Goal: Complete application form

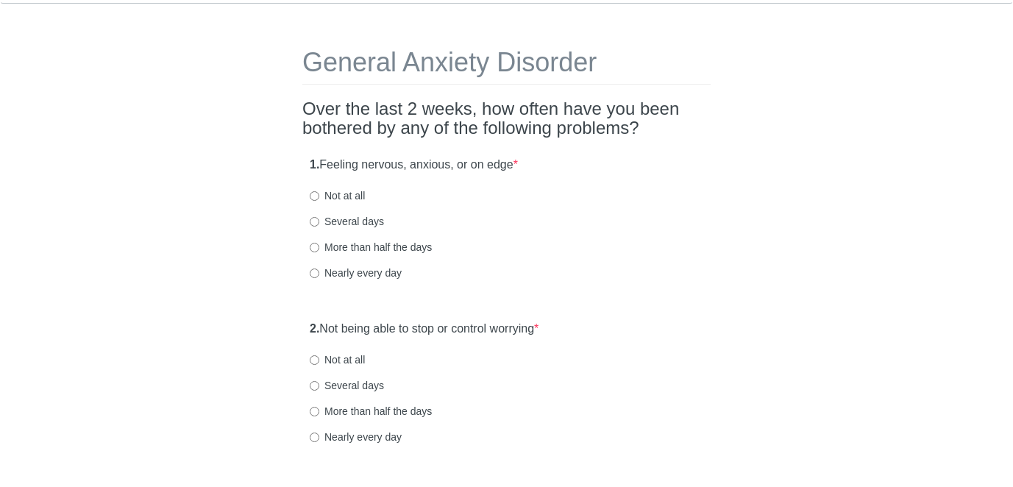
scroll to position [38, 0]
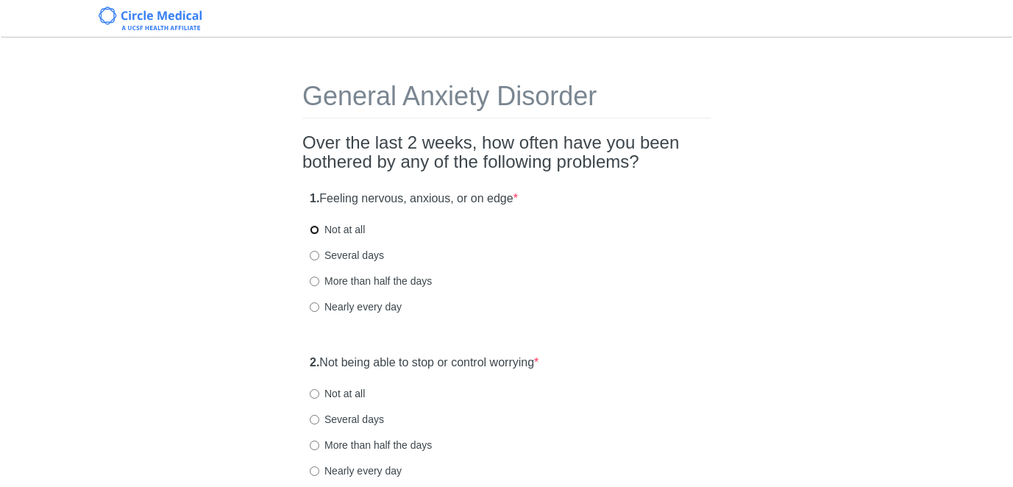
click at [318, 228] on input "Not at all" at bounding box center [315, 230] width 10 height 10
radio input "true"
click at [321, 394] on label "Not at all" at bounding box center [337, 393] width 55 height 15
click at [319, 394] on input "Not at all" at bounding box center [315, 394] width 10 height 10
radio input "true"
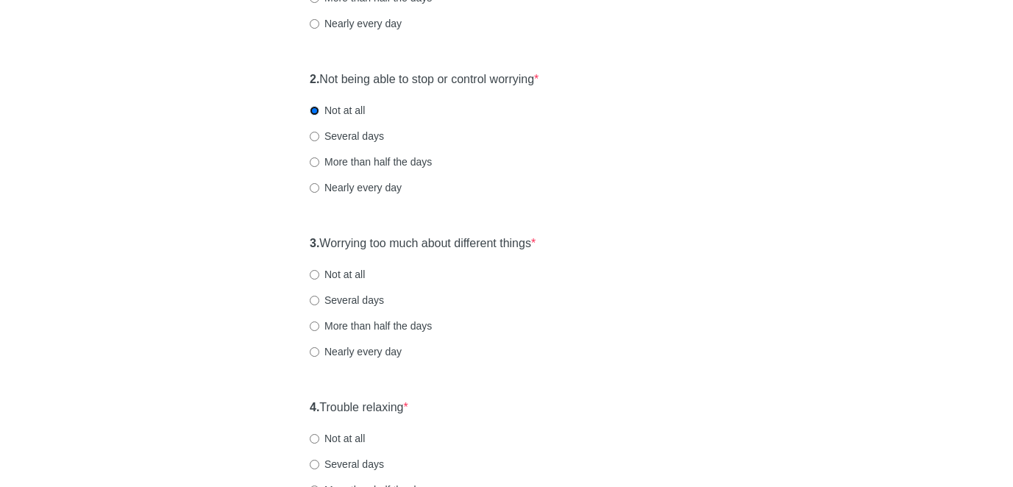
scroll to position [287, 0]
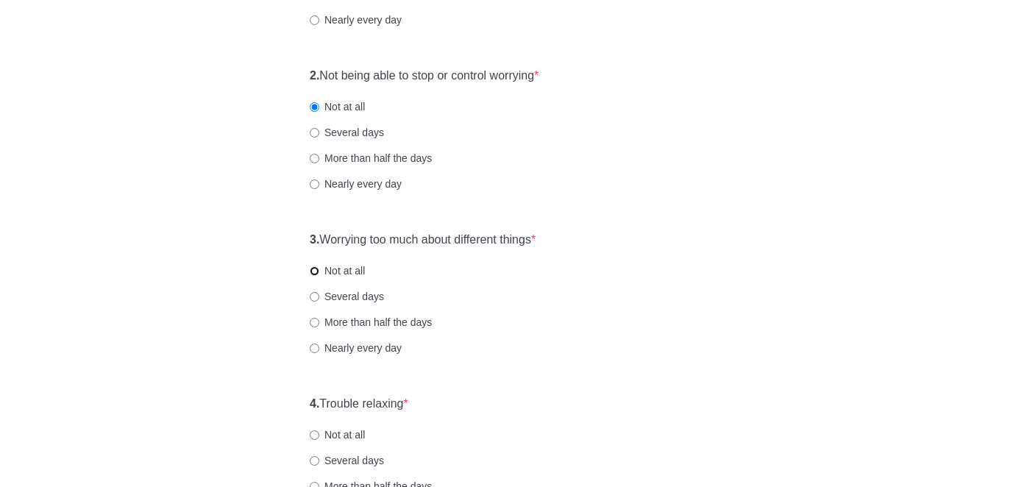
click at [316, 268] on input "Not at all" at bounding box center [315, 271] width 10 height 10
radio input "true"
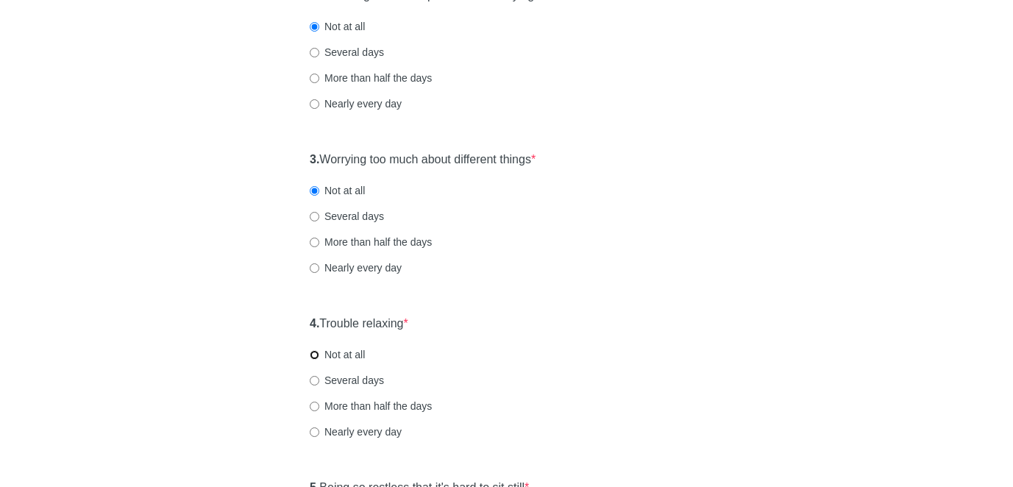
click at [315, 355] on input "Not at all" at bounding box center [315, 355] width 10 height 10
radio input "true"
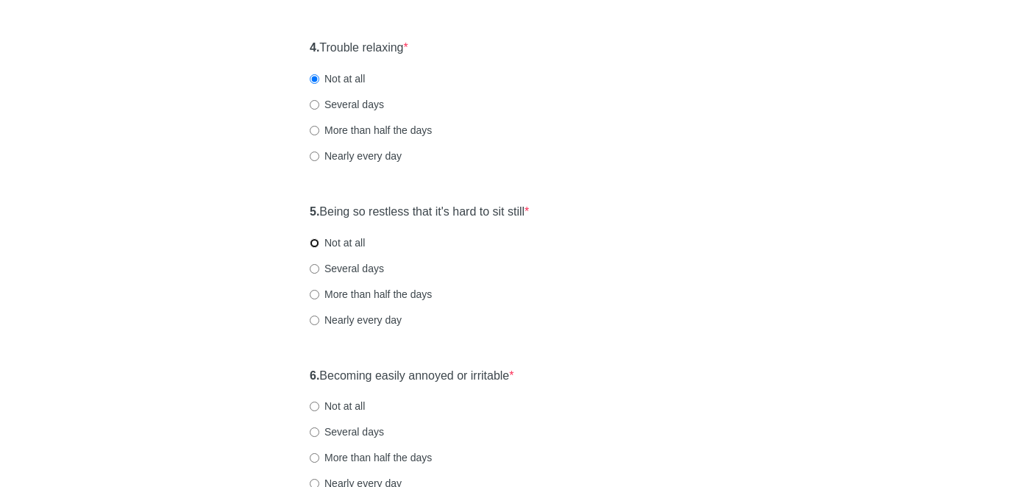
click at [318, 241] on input "Not at all" at bounding box center [315, 243] width 10 height 10
radio input "true"
click at [315, 405] on input "Not at all" at bounding box center [315, 407] width 10 height 10
radio input "true"
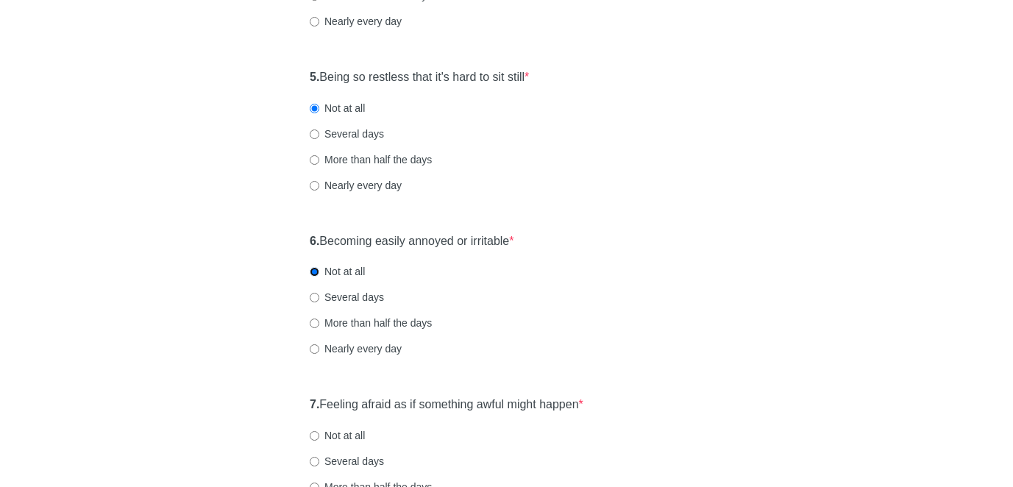
scroll to position [829, 0]
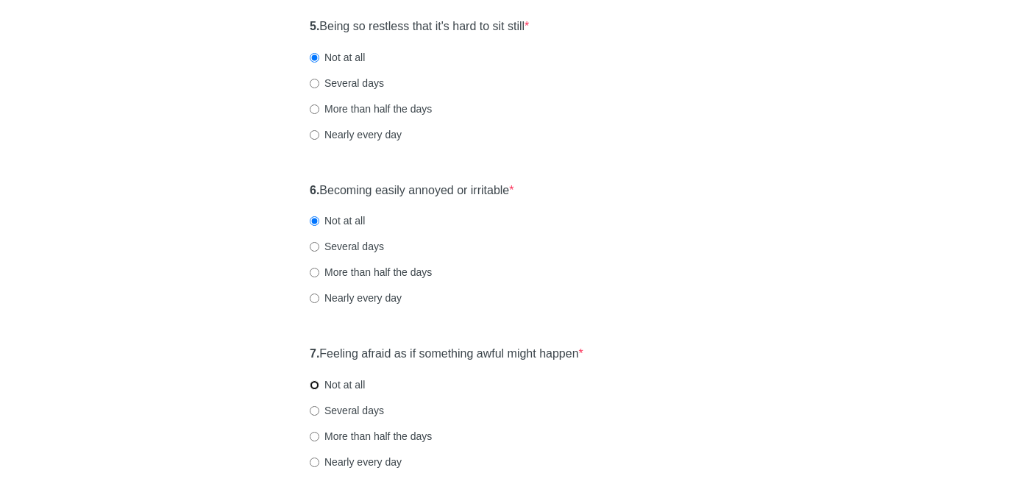
click at [312, 387] on input "Not at all" at bounding box center [315, 386] width 10 height 10
radio input "true"
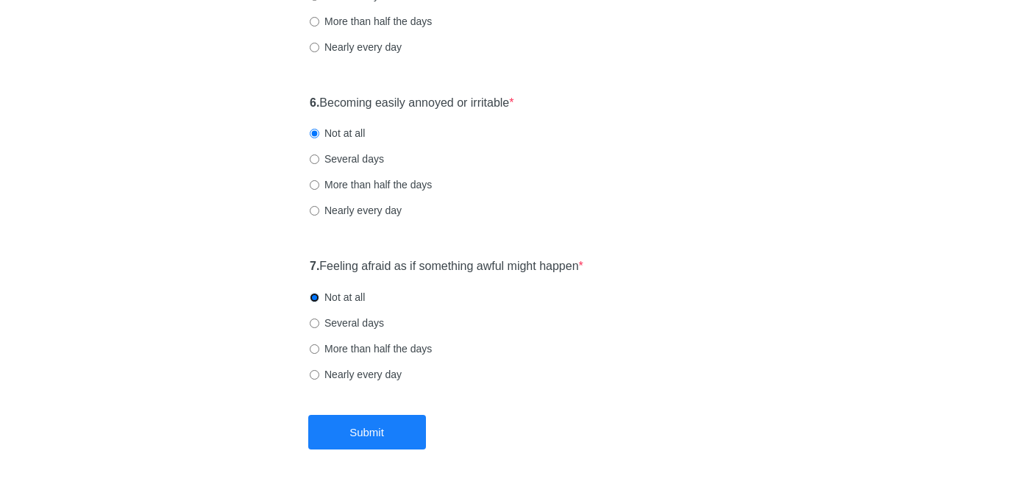
scroll to position [968, 0]
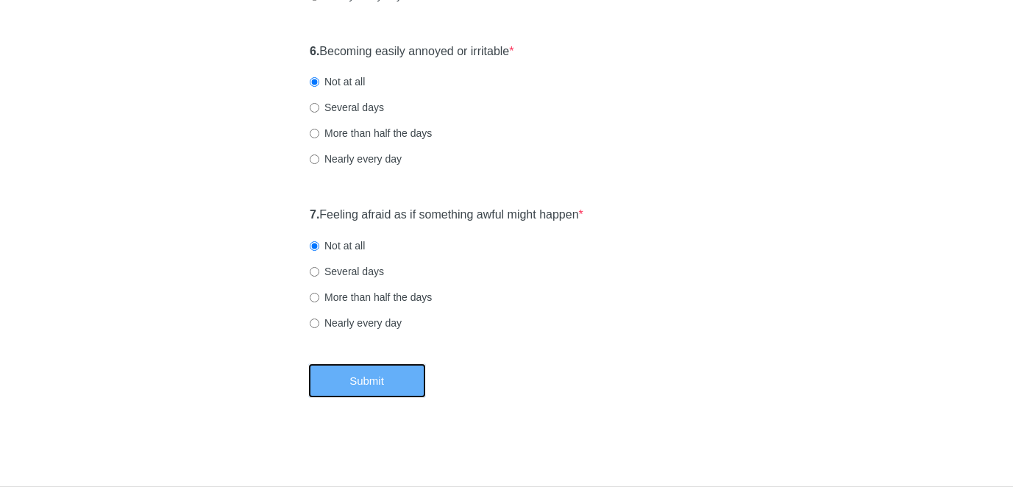
click at [360, 378] on button "Submit" at bounding box center [367, 381] width 118 height 35
